Goal: Transaction & Acquisition: Purchase product/service

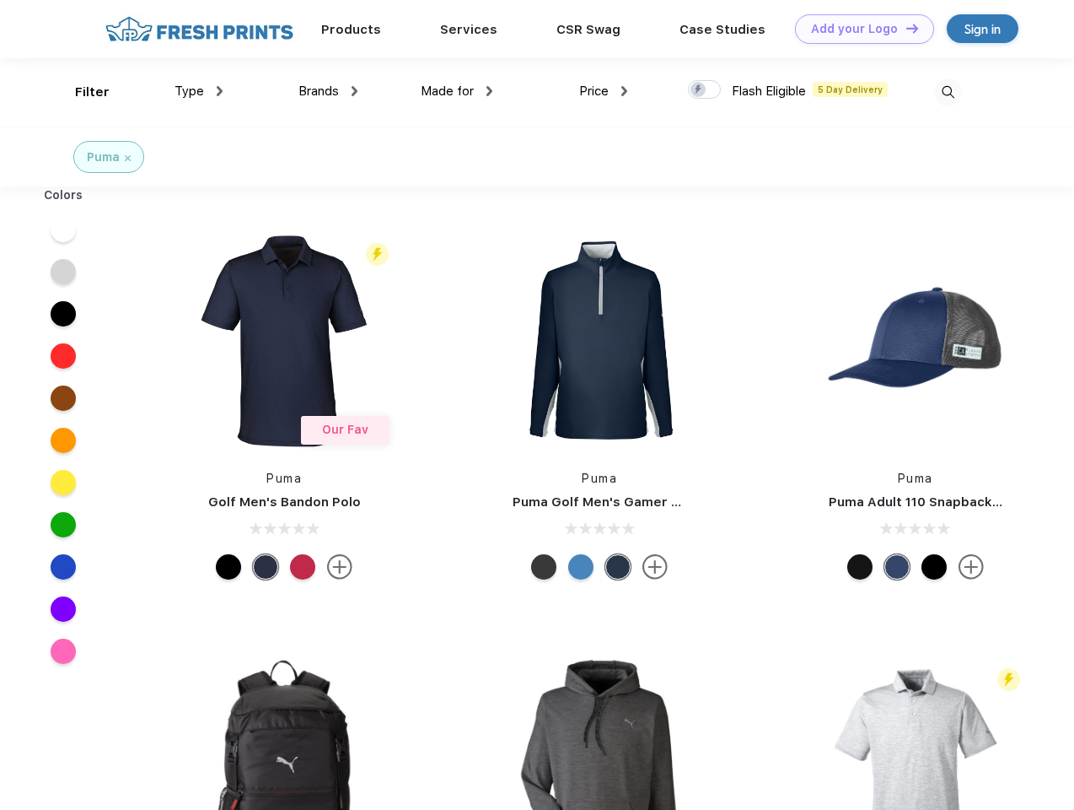
click at [859, 29] on link "Add your Logo Design Tool" at bounding box center [864, 29] width 139 height 30
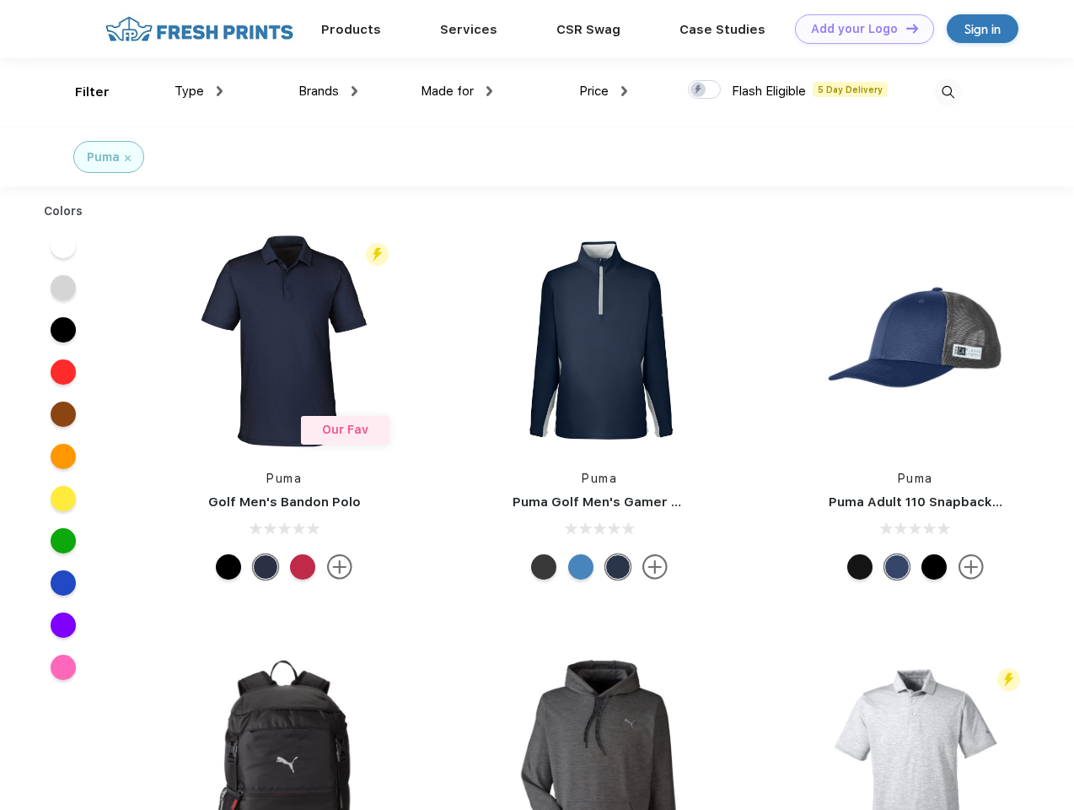
click at [0, 0] on div "Design Tool" at bounding box center [0, 0] width 0 height 0
click at [905, 28] on link "Add your Logo Design Tool" at bounding box center [864, 29] width 139 height 30
click at [81, 92] on div "Filter" at bounding box center [92, 92] width 35 height 19
click at [199, 91] on span "Type" at bounding box center [190, 90] width 30 height 15
click at [328, 91] on span "Brands" at bounding box center [319, 90] width 40 height 15
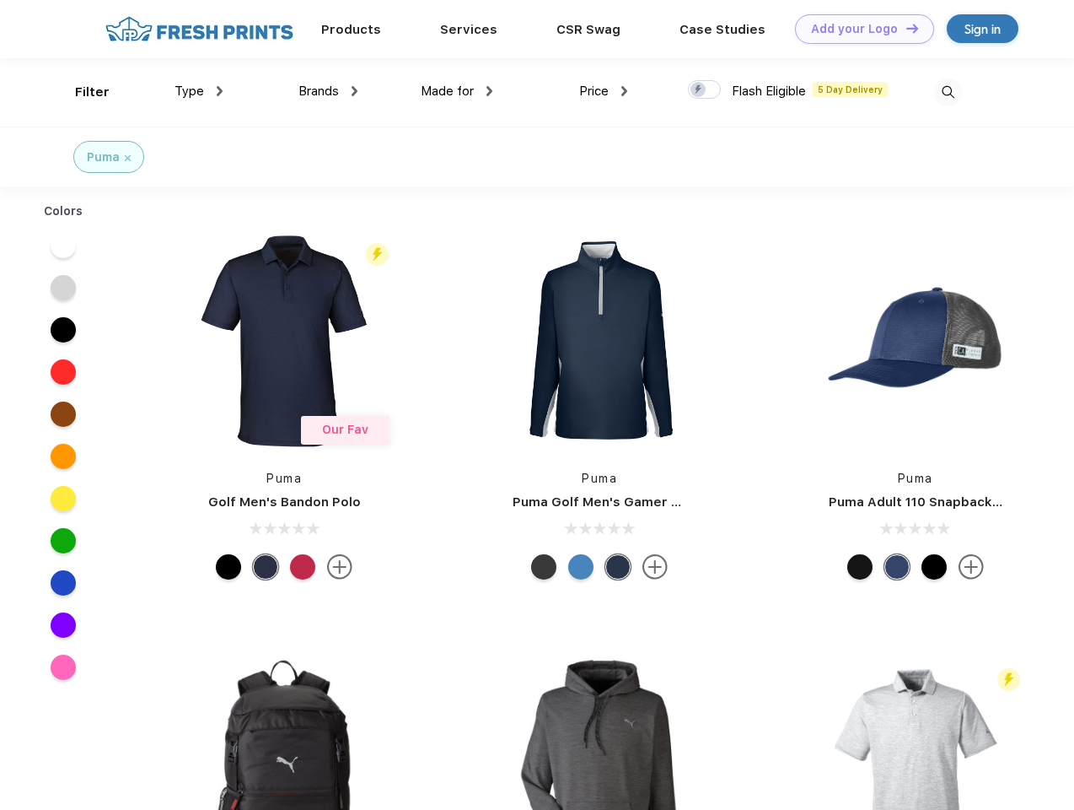
click at [457, 91] on span "Made for" at bounding box center [447, 90] width 53 height 15
click at [604, 91] on span "Price" at bounding box center [594, 90] width 30 height 15
click at [705, 90] on div at bounding box center [704, 89] width 33 height 19
click at [699, 90] on input "checkbox" at bounding box center [693, 84] width 11 height 11
click at [948, 92] on img at bounding box center [948, 92] width 28 height 28
